Goal: Use online tool/utility: Utilize a website feature to perform a specific function

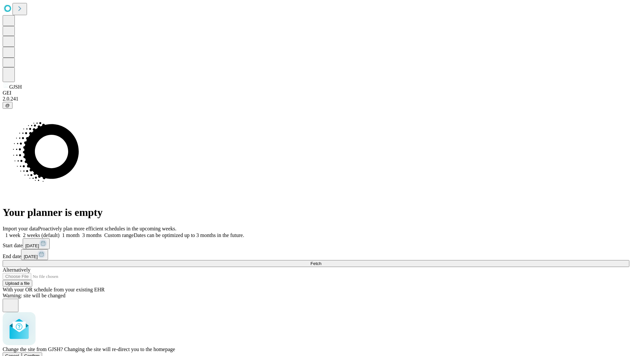
click at [40, 353] on span "Confirm" at bounding box center [31, 355] width 15 height 5
click at [20, 232] on label "1 week" at bounding box center [12, 235] width 18 height 6
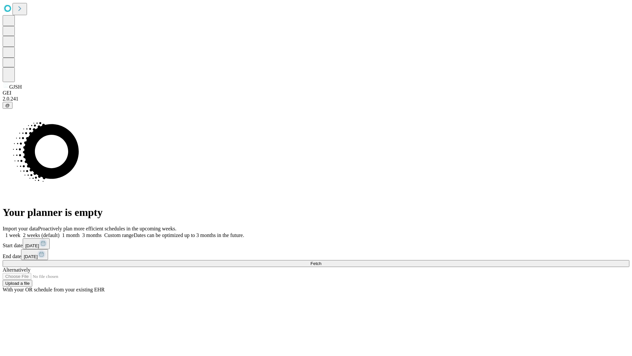
click at [321, 261] on span "Fetch" at bounding box center [316, 263] width 11 height 5
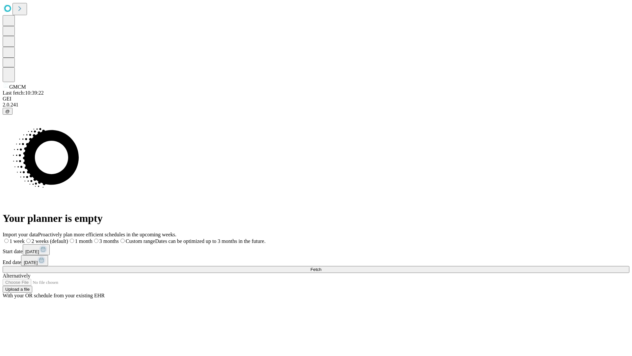
click at [321, 267] on span "Fetch" at bounding box center [316, 269] width 11 height 5
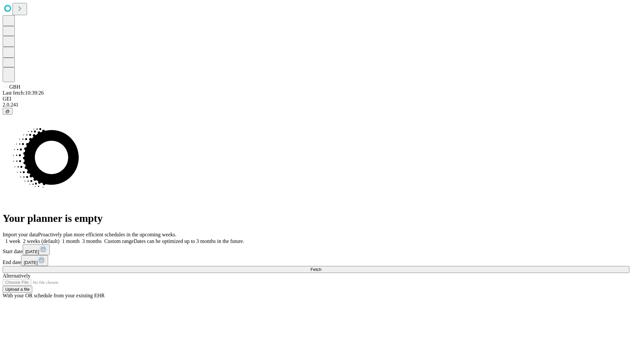
click at [20, 238] on label "1 week" at bounding box center [12, 241] width 18 height 6
click at [321, 267] on span "Fetch" at bounding box center [316, 269] width 11 height 5
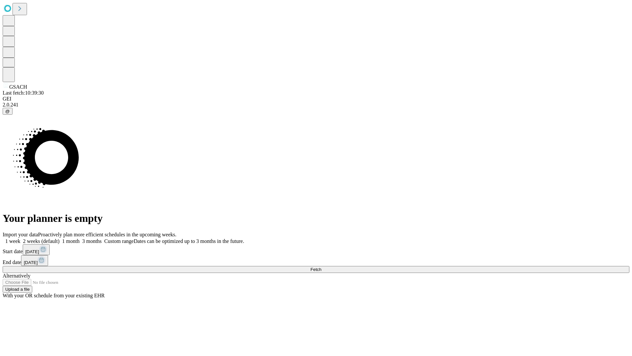
click at [321, 267] on span "Fetch" at bounding box center [316, 269] width 11 height 5
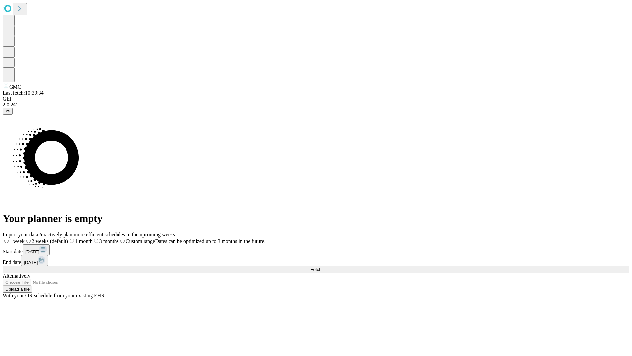
click at [25, 238] on label "1 week" at bounding box center [14, 241] width 22 height 6
click at [321, 267] on span "Fetch" at bounding box center [316, 269] width 11 height 5
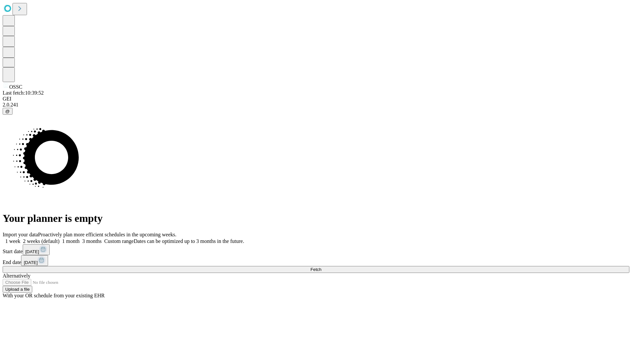
click at [20, 238] on label "1 week" at bounding box center [12, 241] width 18 height 6
click at [321, 267] on span "Fetch" at bounding box center [316, 269] width 11 height 5
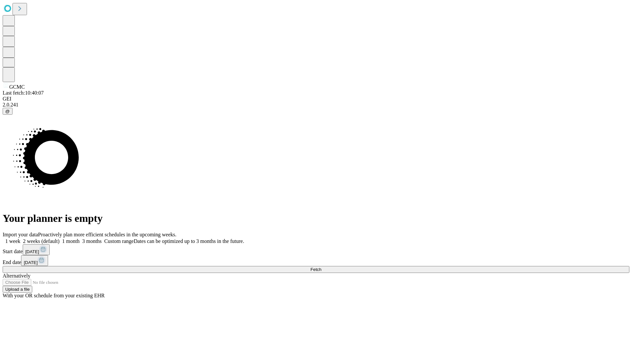
click at [20, 238] on label "1 week" at bounding box center [12, 241] width 18 height 6
click at [321, 267] on span "Fetch" at bounding box center [316, 269] width 11 height 5
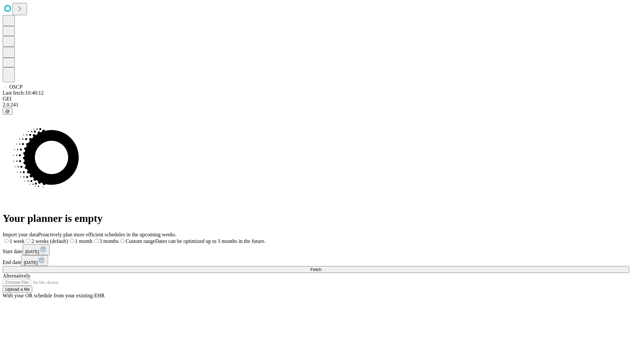
click at [321, 267] on span "Fetch" at bounding box center [316, 269] width 11 height 5
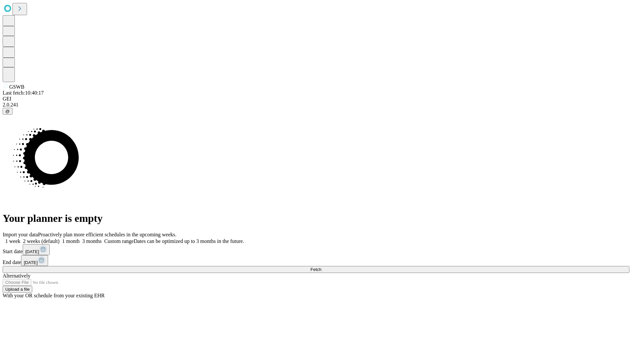
click at [20, 238] on label "1 week" at bounding box center [12, 241] width 18 height 6
click at [321, 267] on span "Fetch" at bounding box center [316, 269] width 11 height 5
